Goal: Transaction & Acquisition: Book appointment/travel/reservation

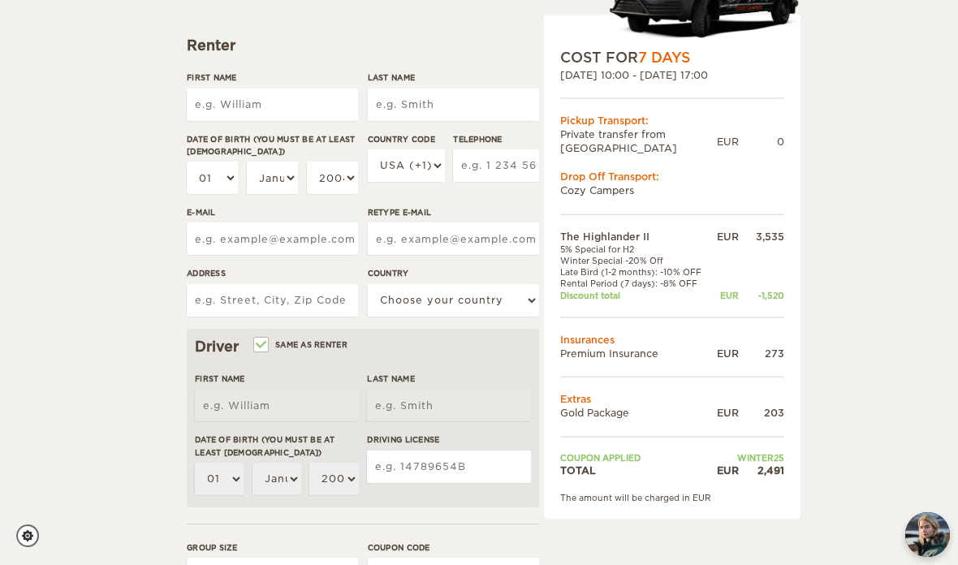
scroll to position [200, 0]
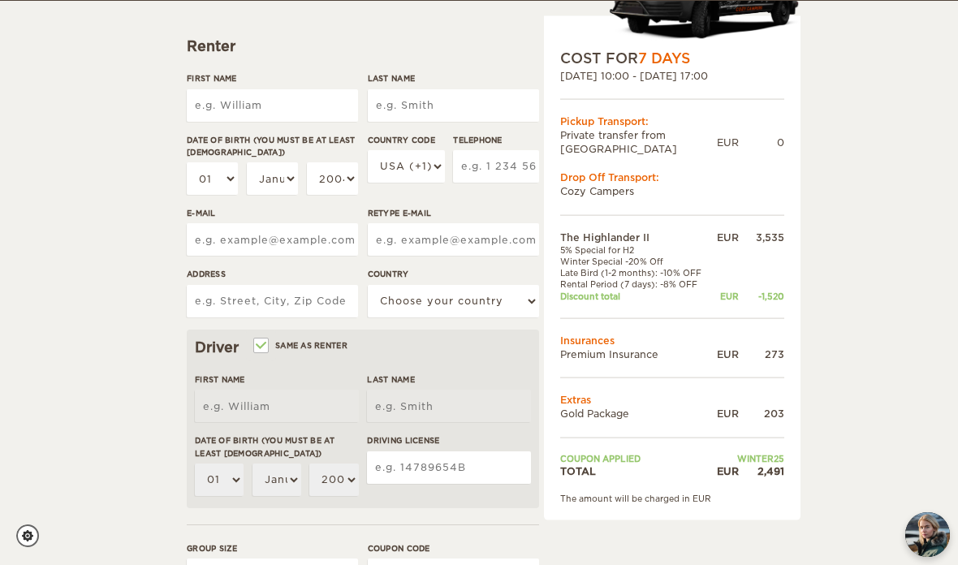
click at [251, 105] on input "First Name" at bounding box center [272, 105] width 171 height 32
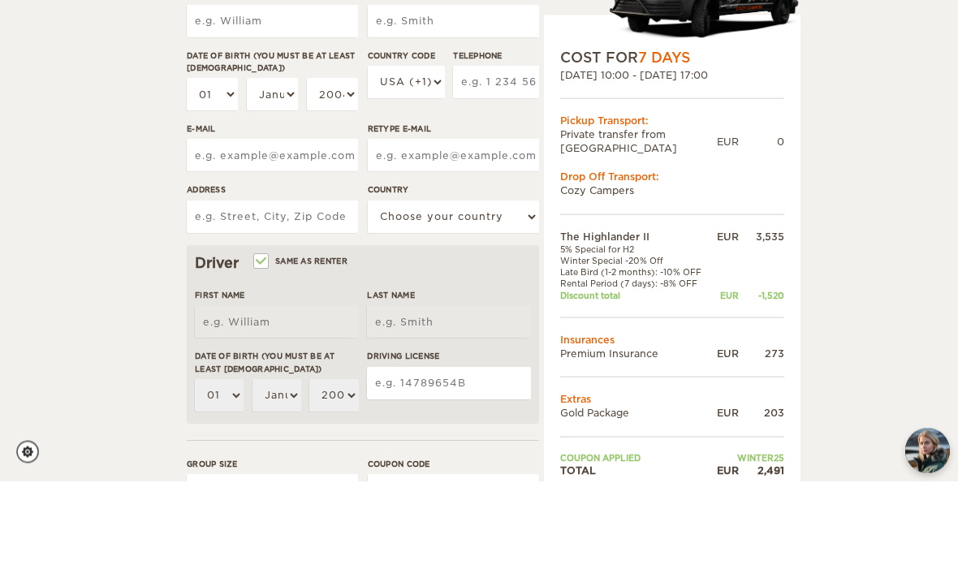
type input "[PERSON_NAME]"
type input "Jordan"
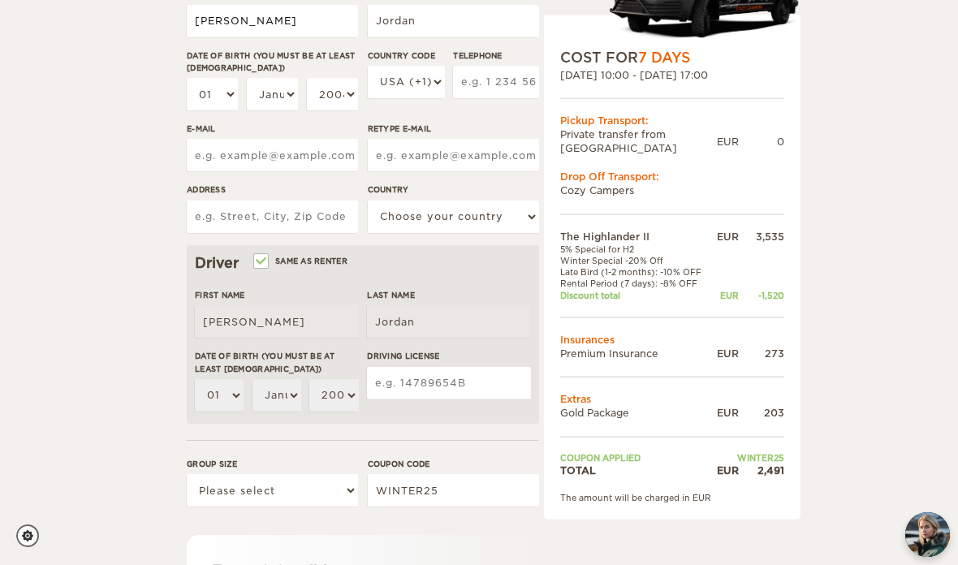
type input "6038010434"
type input "[EMAIL_ADDRESS][DOMAIN_NAME]"
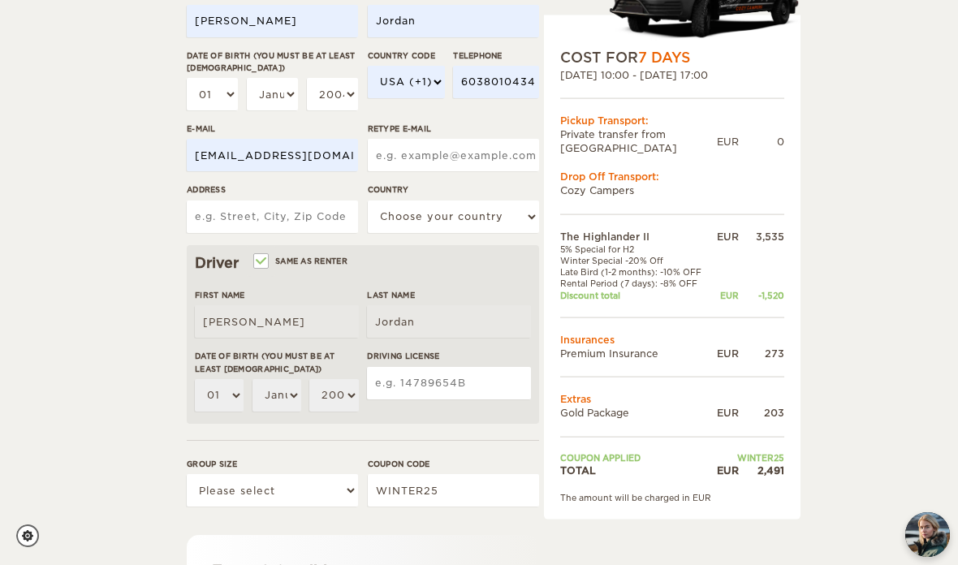
type input "[EMAIL_ADDRESS][DOMAIN_NAME]"
type input "[STREET_ADDRESS]"
select select "222"
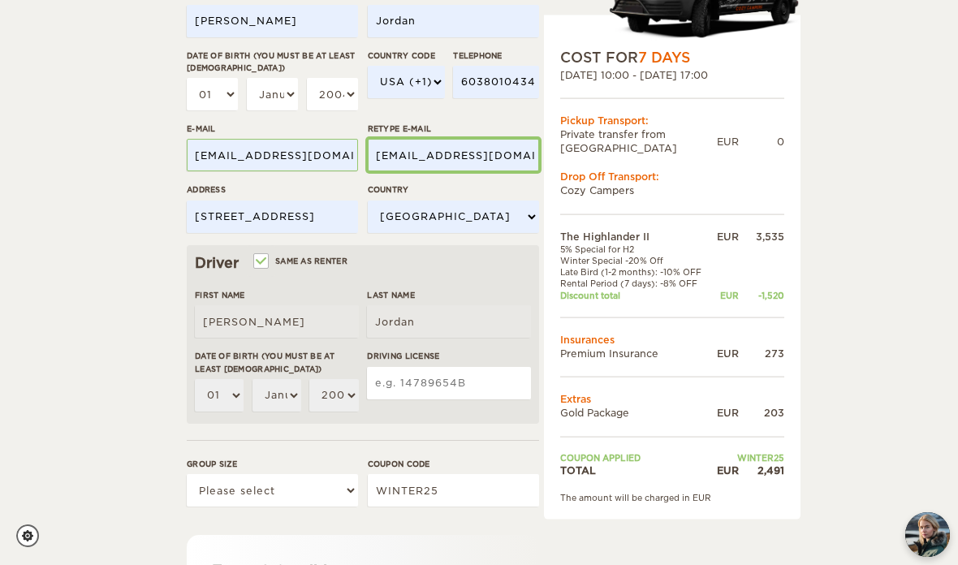
click at [477, 157] on input "[EMAIL_ADDRESS][DOMAIN_NAME]" at bounding box center [453, 155] width 171 height 32
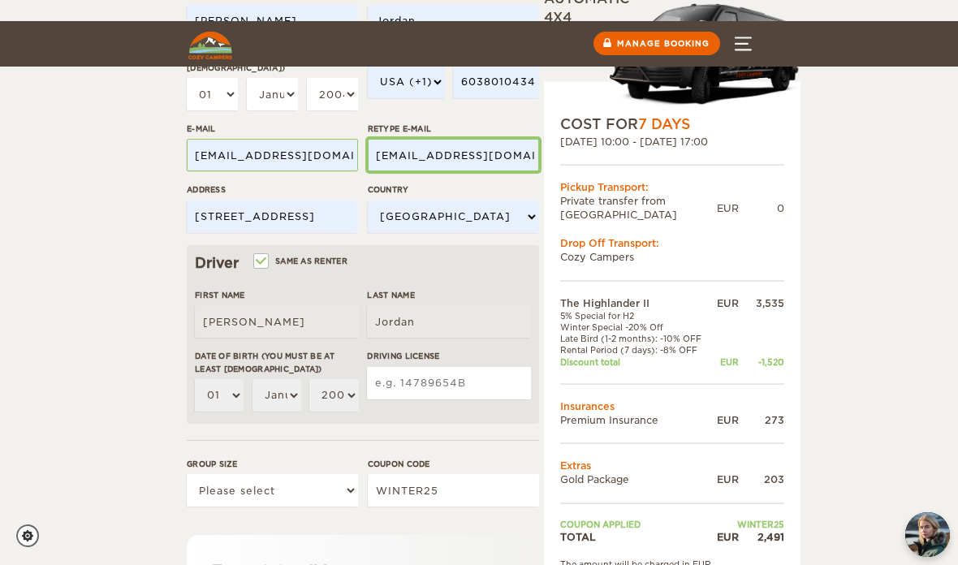
scroll to position [283, 0]
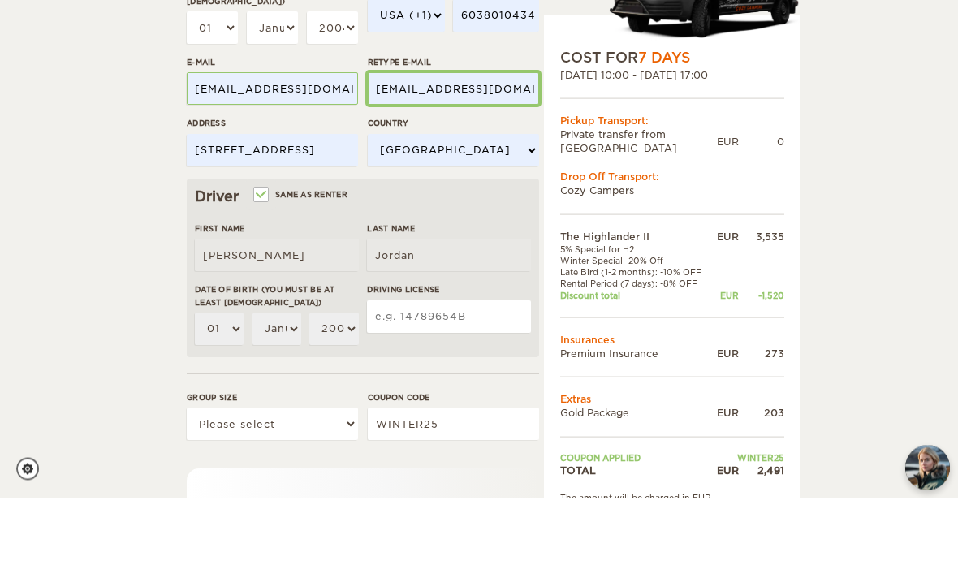
type input "[EMAIL_ADDRESS][DOMAIN_NAME]"
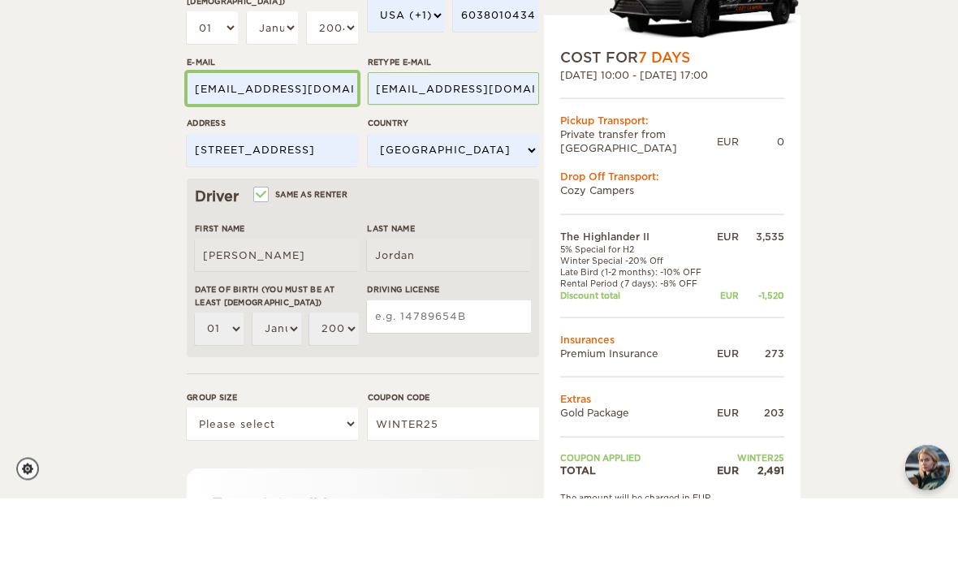
scroll to position [351, 0]
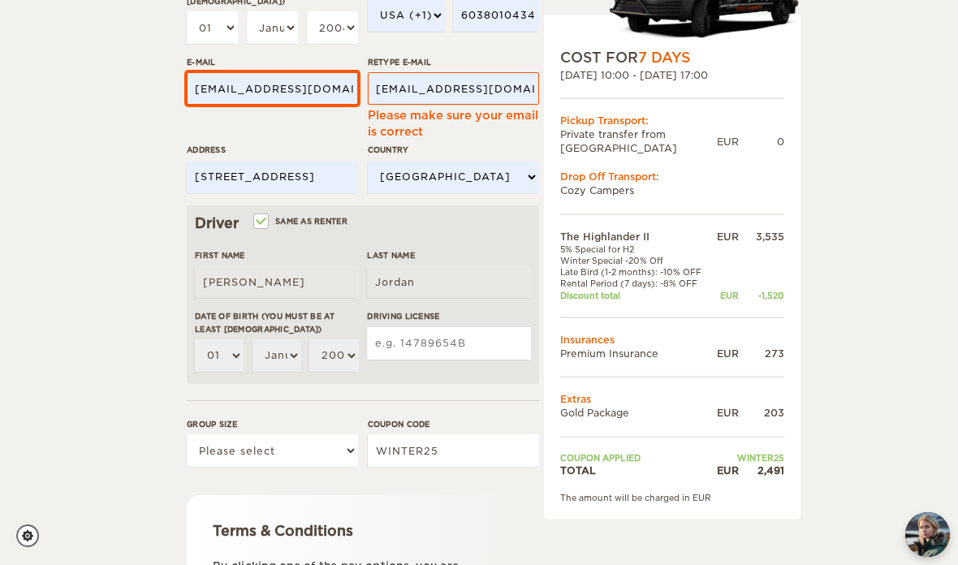
click at [271, 85] on input "[EMAIL_ADDRESS][DOMAIN_NAME]" at bounding box center [272, 88] width 171 height 32
type input "[EMAIL_ADDRESS][DOMAIN_NAME]"
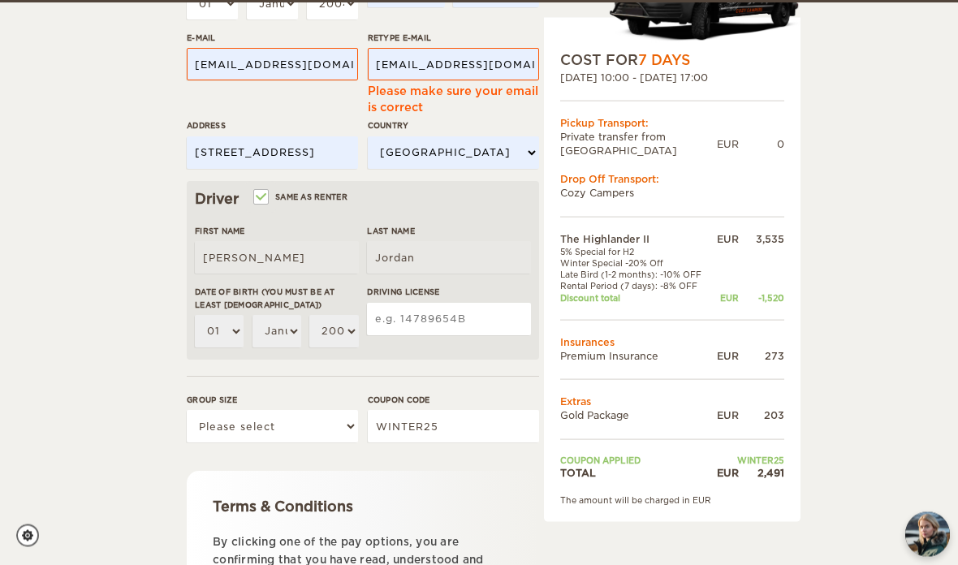
scroll to position [379, 0]
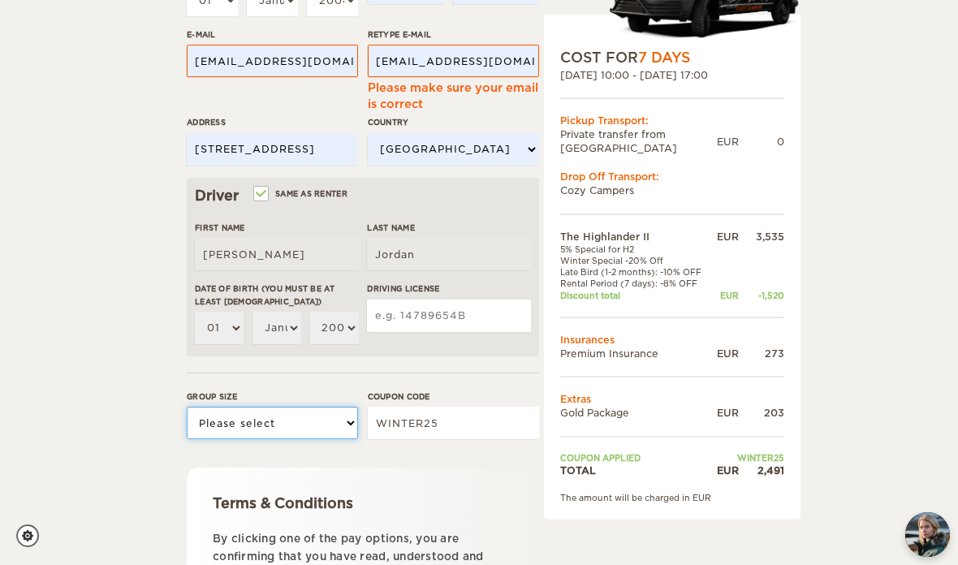
click at [300, 417] on select "Please select 1 2" at bounding box center [272, 423] width 171 height 32
select select "2"
click at [437, 311] on input "Driving License" at bounding box center [449, 316] width 164 height 32
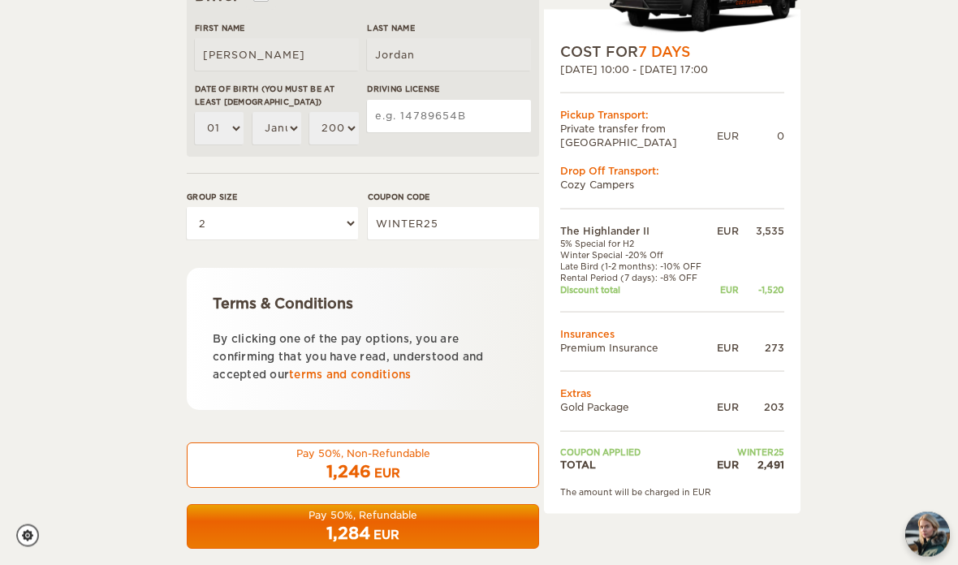
scroll to position [596, 0]
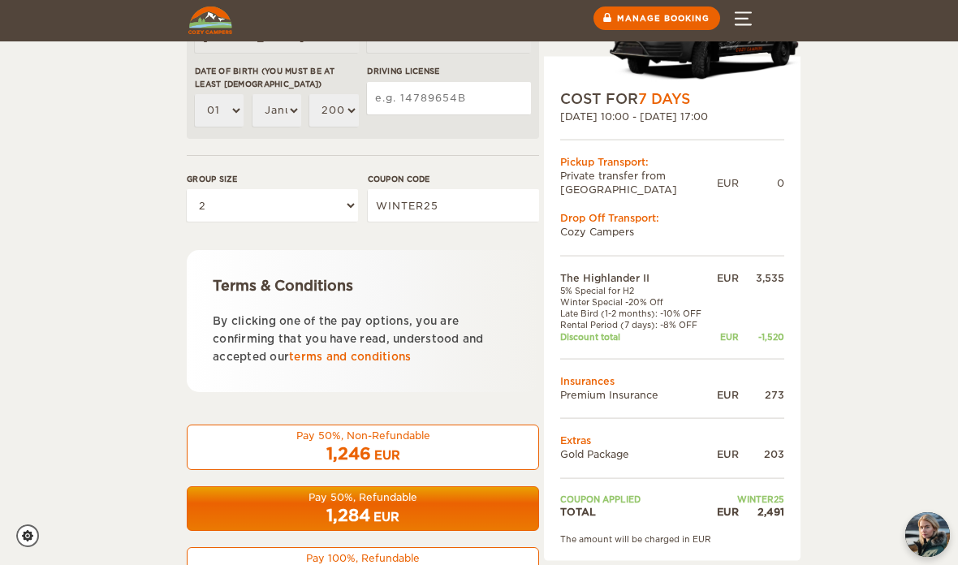
click at [376, 509] on div "EUR" at bounding box center [387, 517] width 26 height 16
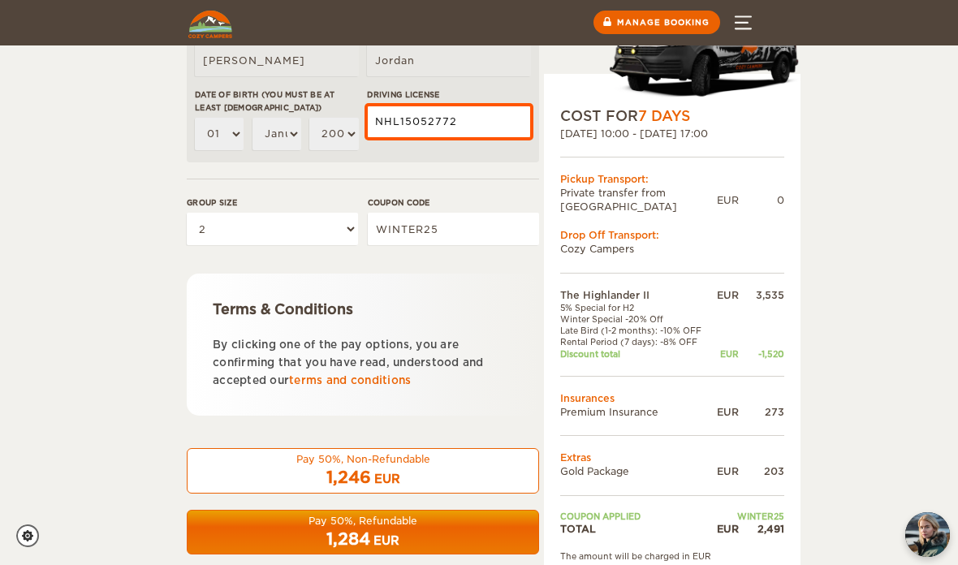
type input "NHL15052772"
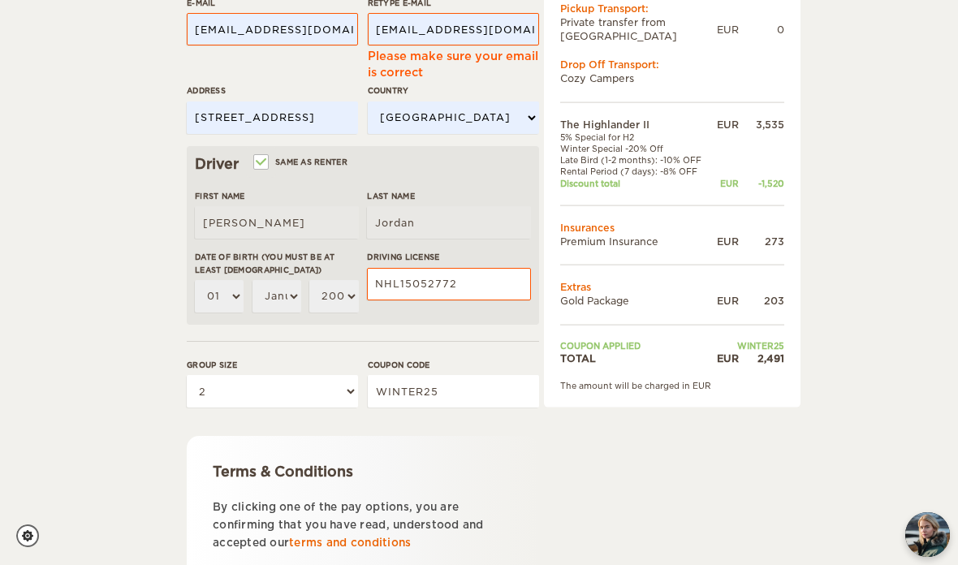
scroll to position [596, 0]
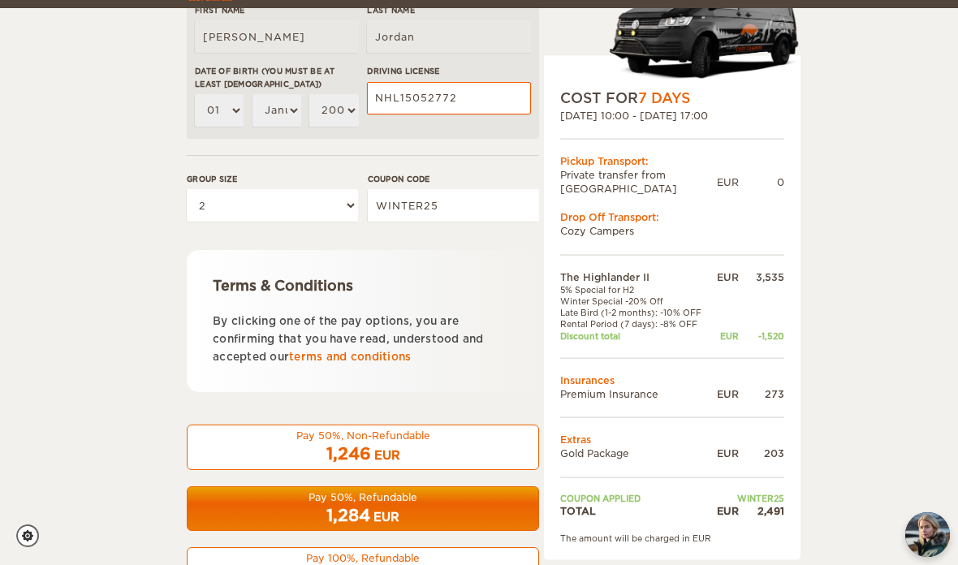
click at [387, 504] on div "1,284 EUR" at bounding box center [362, 516] width 331 height 24
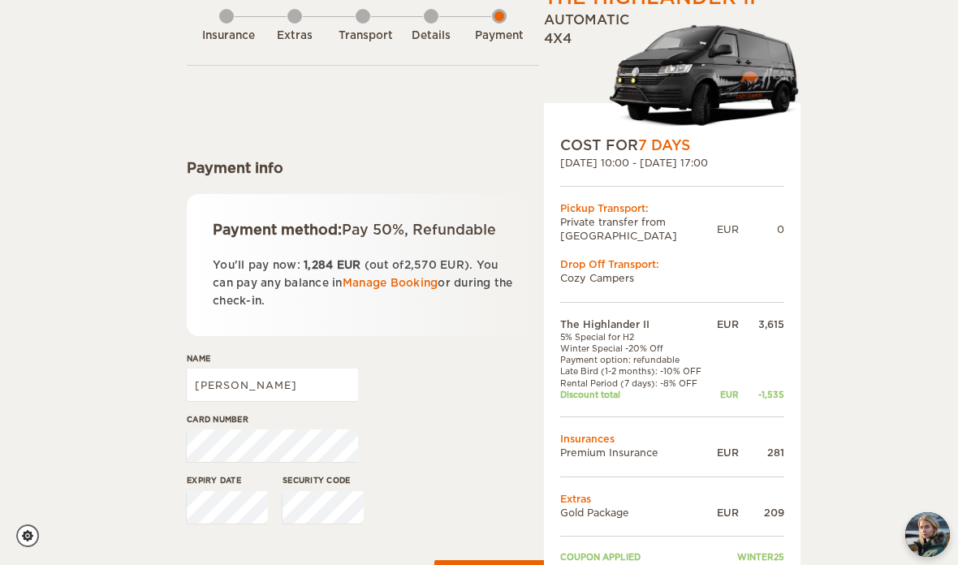
scroll to position [80, 0]
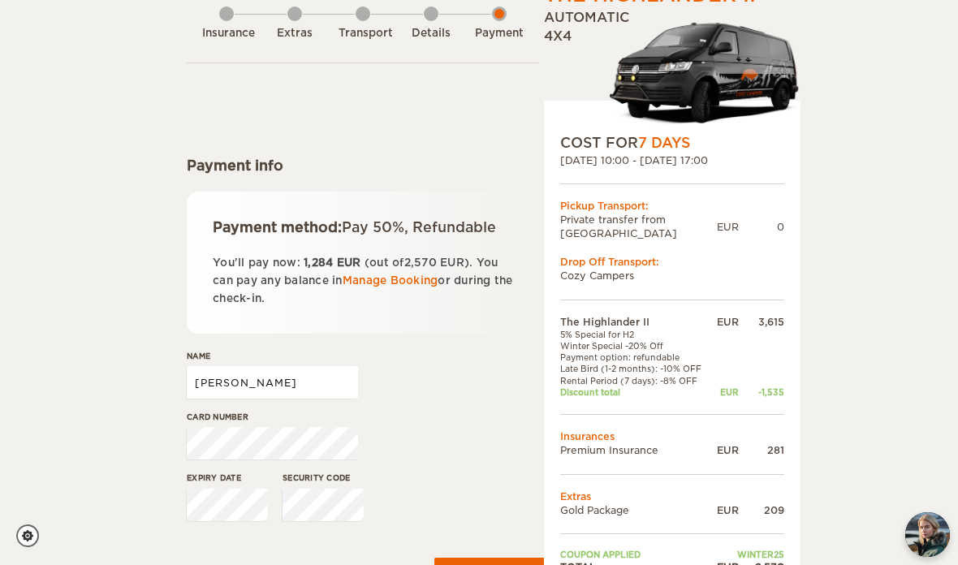
click at [259, 387] on input "[PERSON_NAME]" at bounding box center [272, 382] width 171 height 32
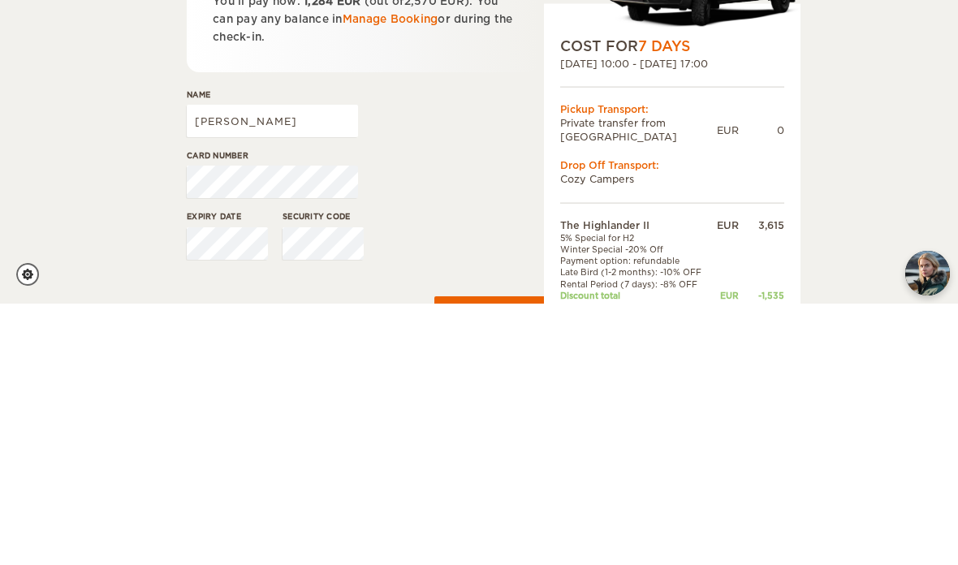
type input "Jeffrey Jordan"
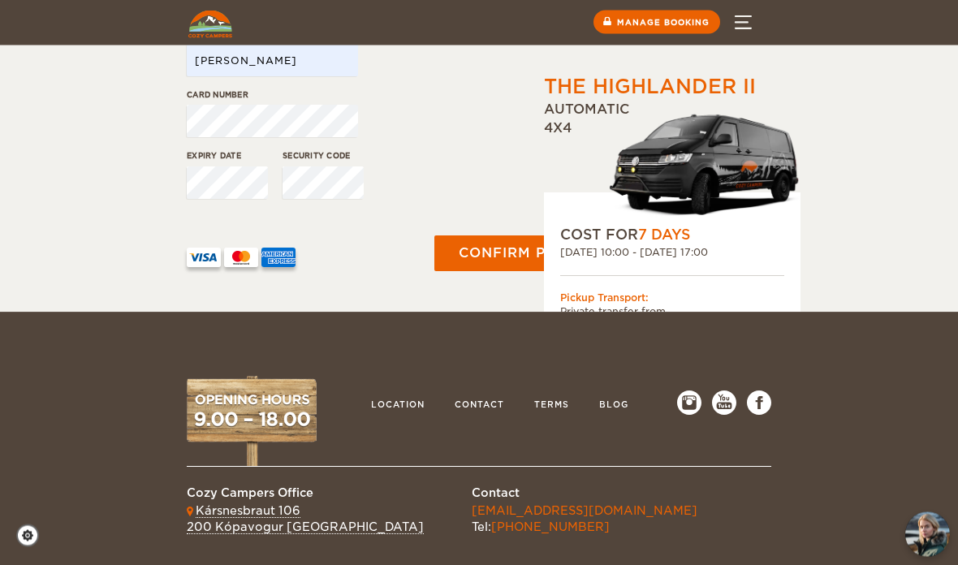
scroll to position [400, 0]
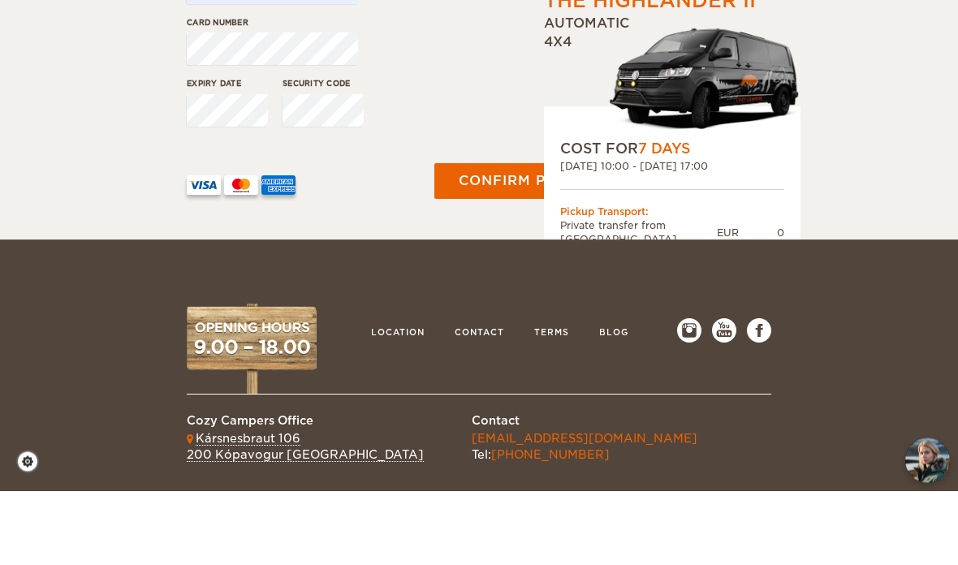
click at [489, 238] on button "Confirm payment" at bounding box center [534, 256] width 199 height 36
